Goal: Transaction & Acquisition: Subscribe to service/newsletter

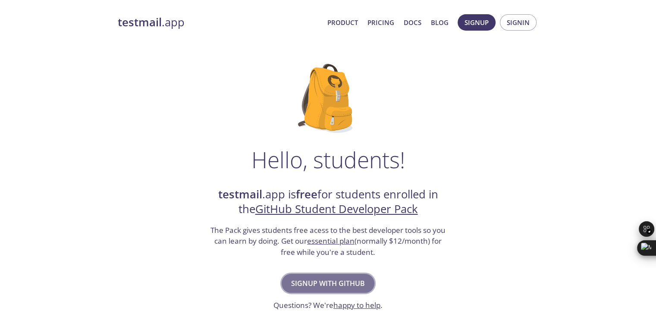
click at [351, 285] on span "Signup with GitHub" at bounding box center [328, 283] width 74 height 12
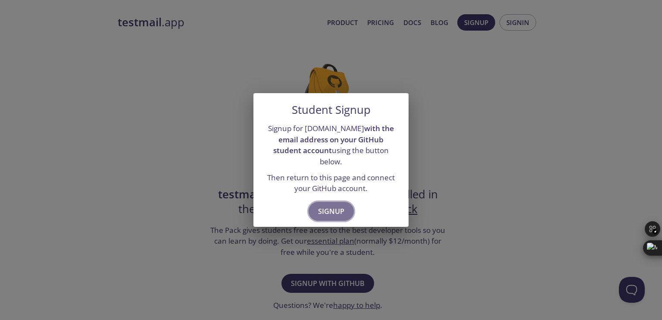
click at [338, 205] on span "Signup" at bounding box center [331, 211] width 26 height 12
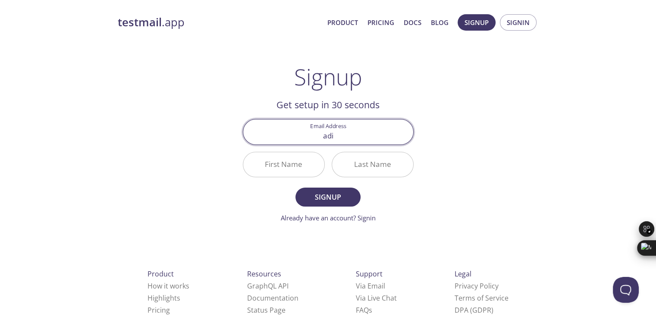
type input "[EMAIL_ADDRESS][DOMAIN_NAME]"
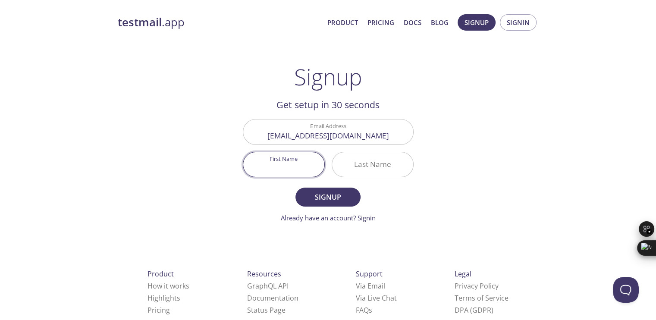
click at [285, 172] on input "First Name" at bounding box center [283, 164] width 81 height 25
type input "Aditya"
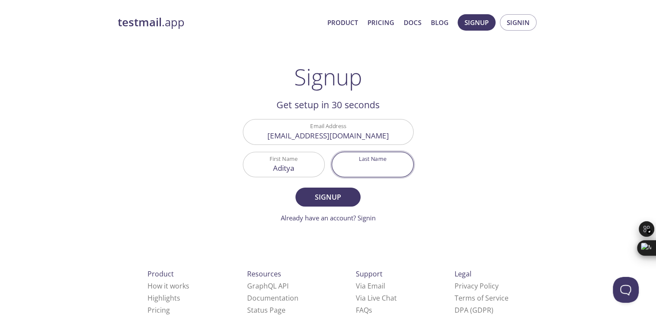
click at [369, 169] on input "Last Name" at bounding box center [372, 164] width 81 height 25
type input "[PERSON_NAME]"
click at [328, 198] on span "Signup" at bounding box center [328, 197] width 46 height 12
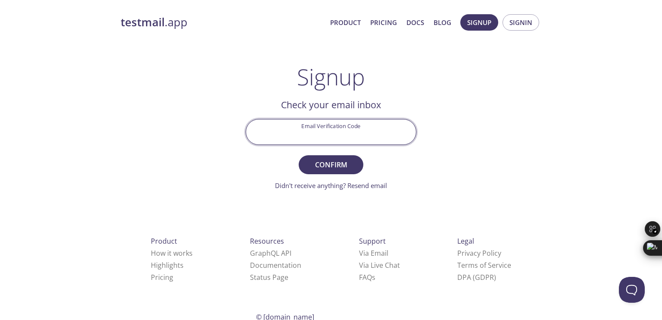
click at [334, 136] on input "Email Verification Code" at bounding box center [331, 131] width 170 height 25
paste input "DSLXF1V"
type input "DSLXF1V"
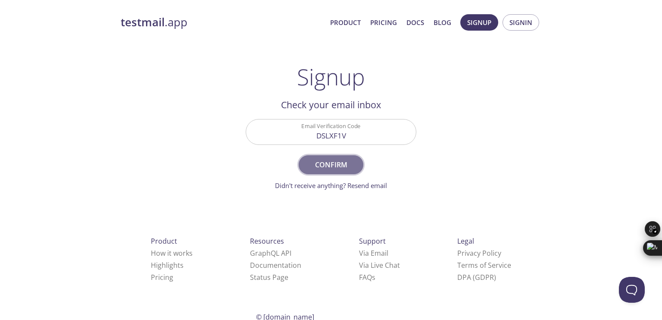
click at [337, 168] on span "Confirm" at bounding box center [331, 165] width 46 height 12
